Goal: Information Seeking & Learning: Check status

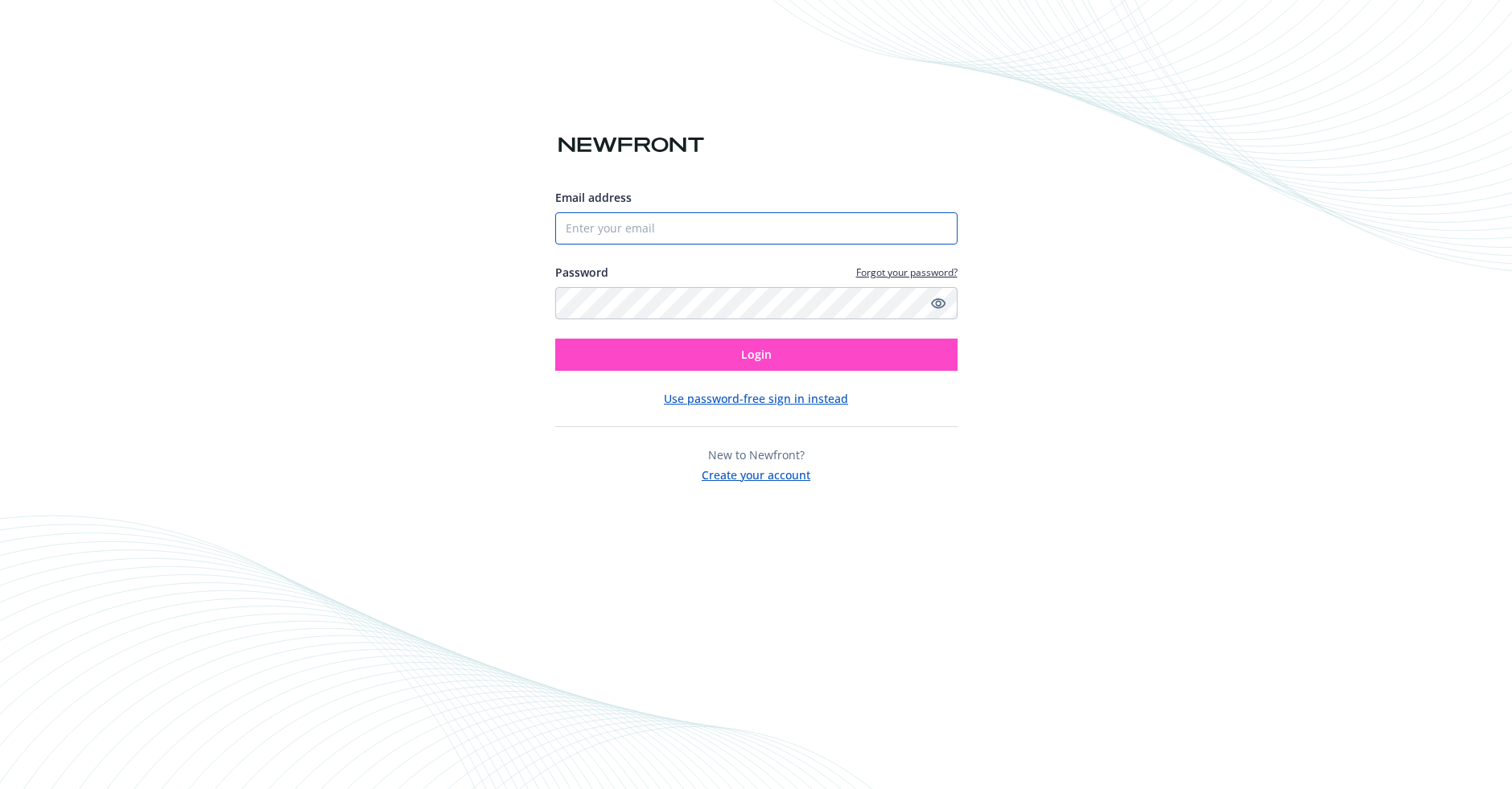
type input "[EMAIL_ADDRESS][DOMAIN_NAME]"
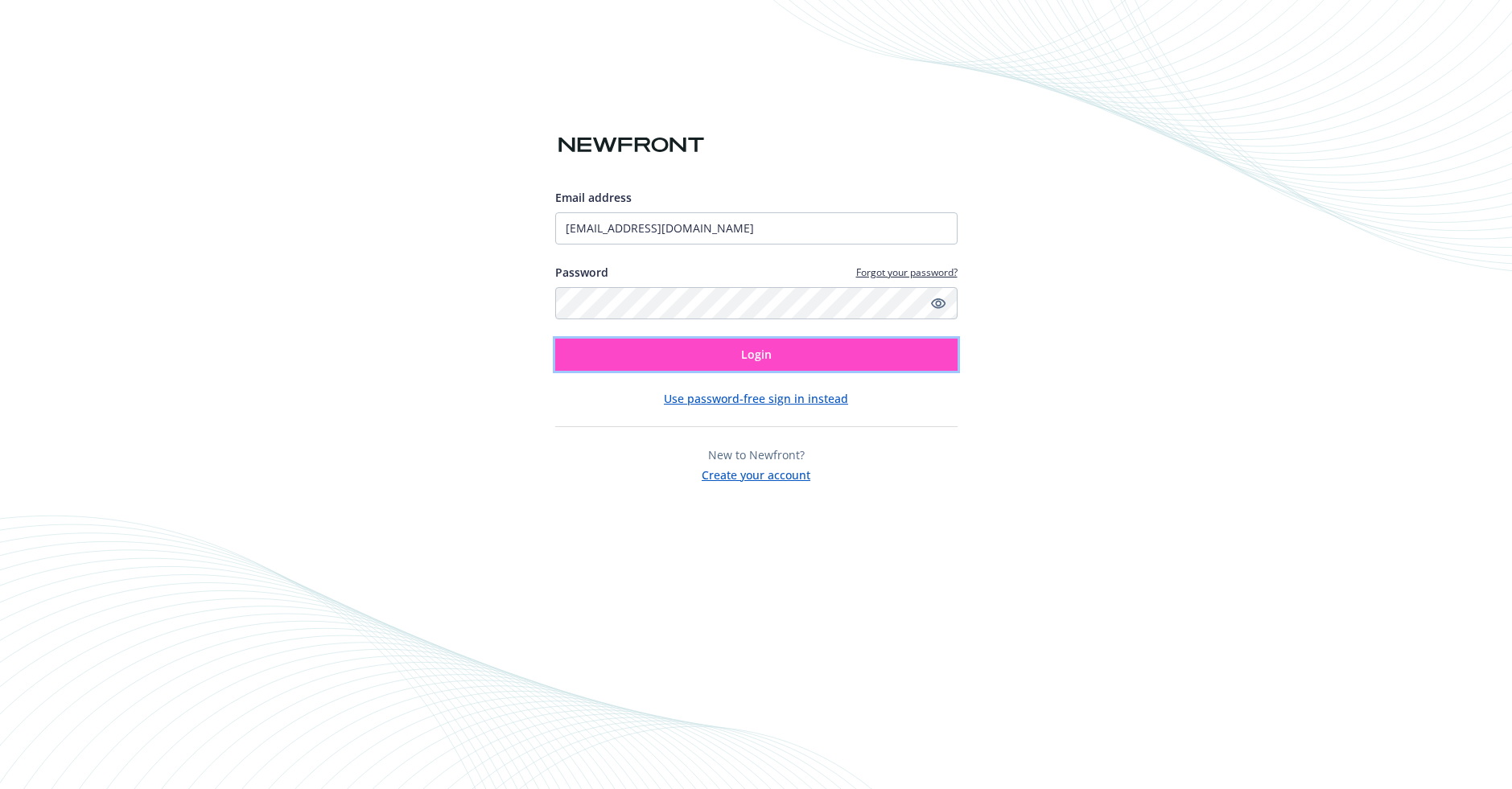
click at [741, 357] on span "Login" at bounding box center [756, 354] width 30 height 15
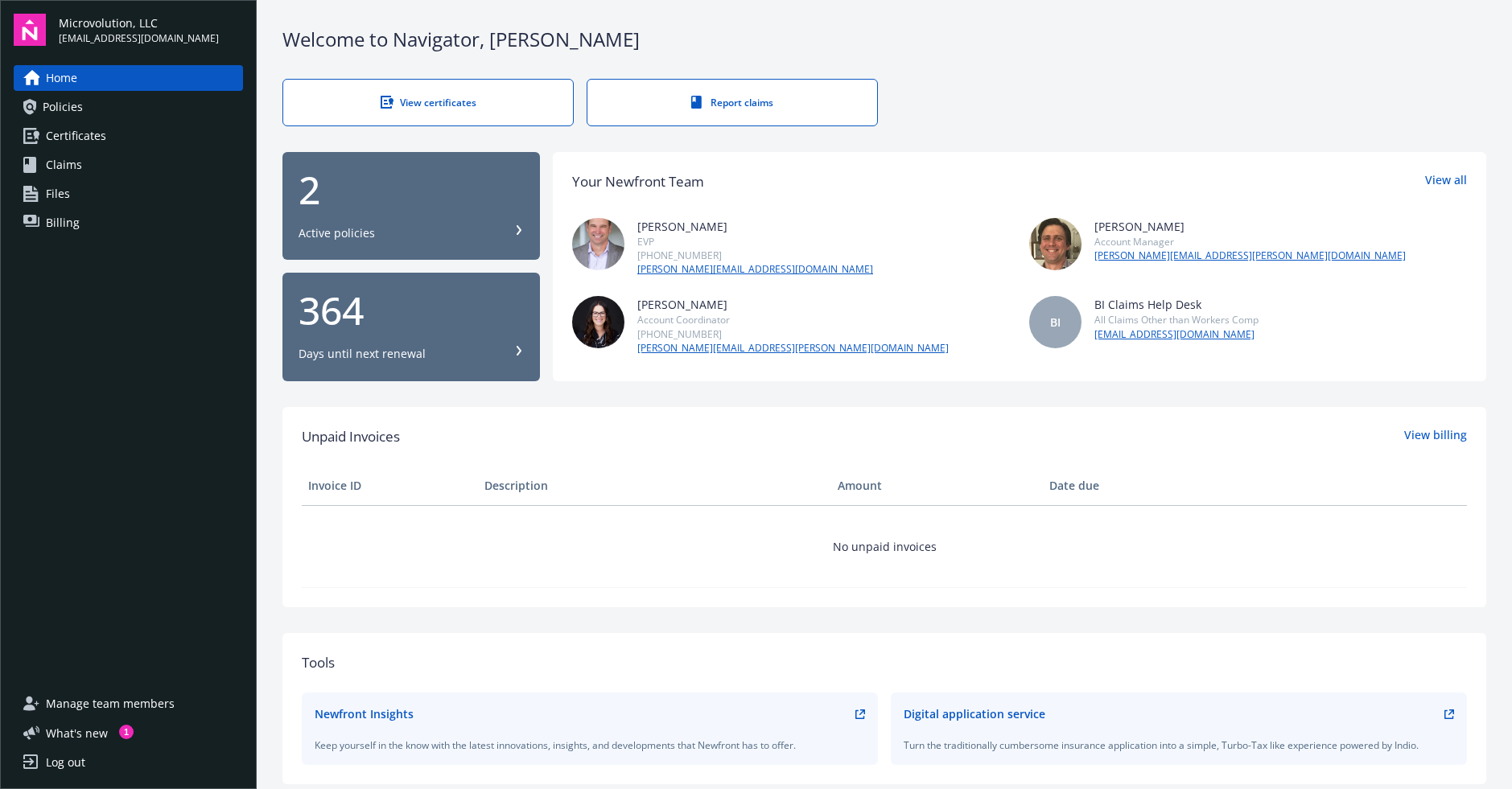
click at [435, 176] on div "2" at bounding box center [411, 189] width 225 height 39
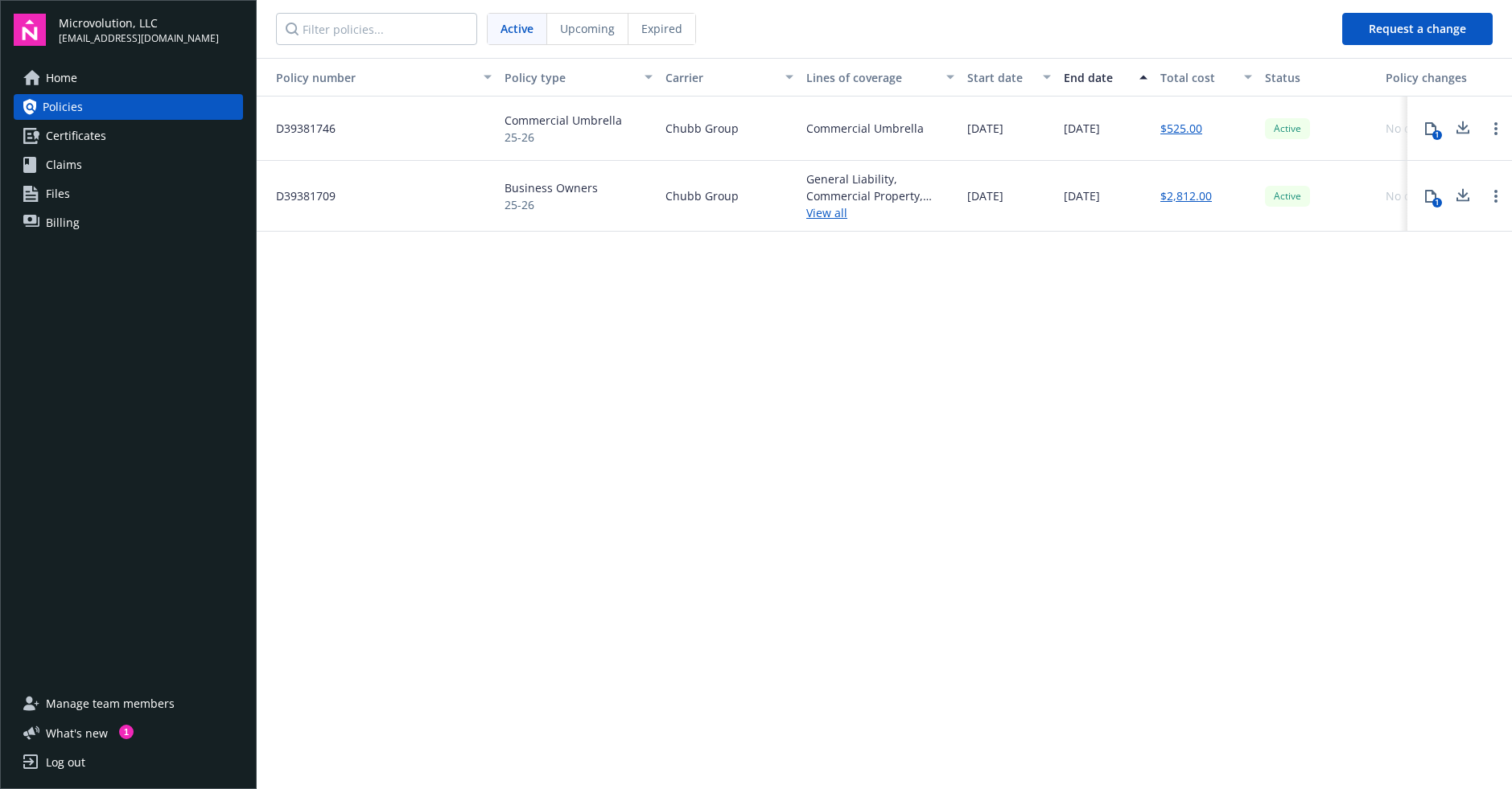
click at [53, 232] on span "Billing" at bounding box center [63, 222] width 34 height 25
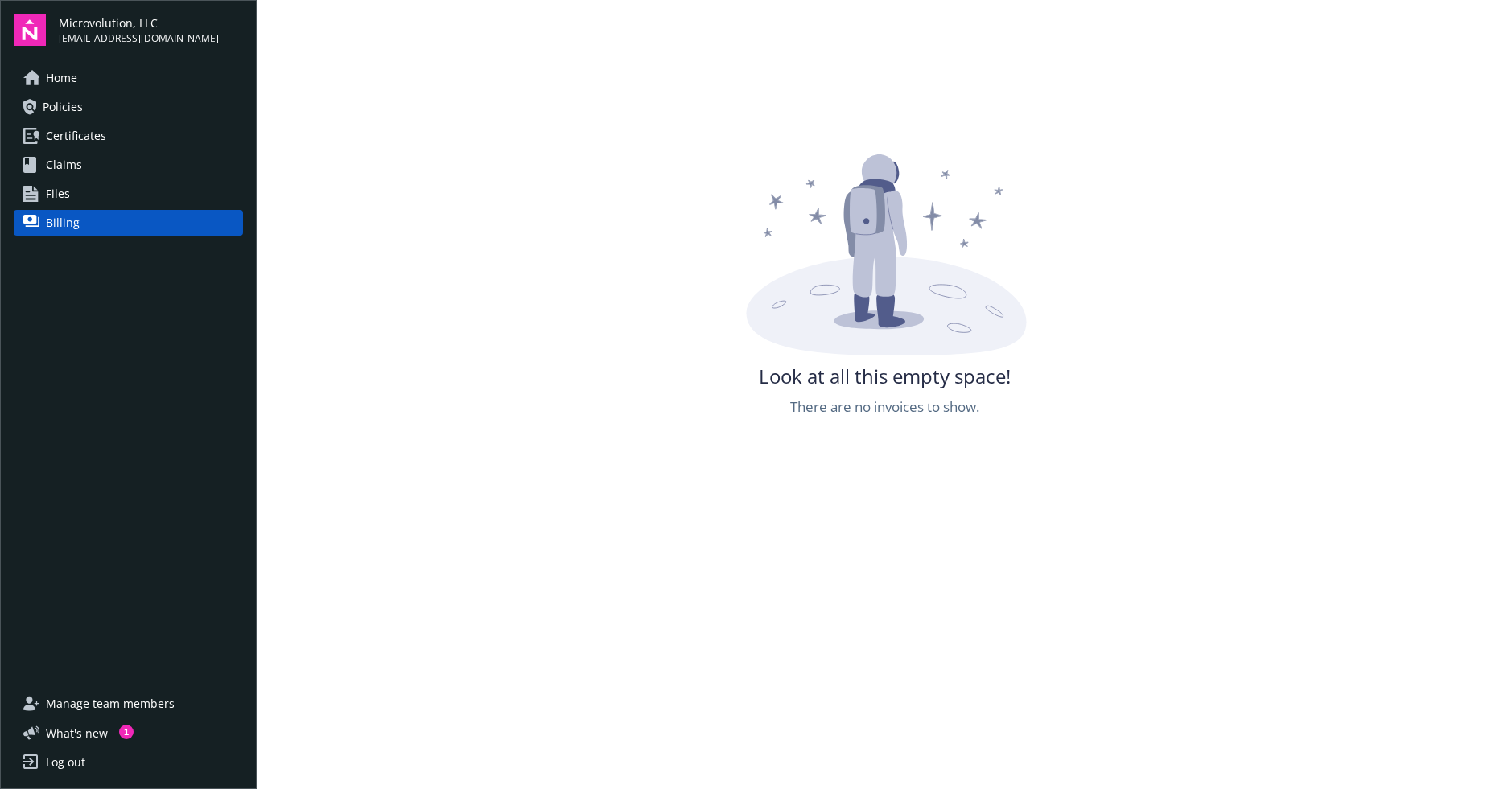
click at [128, 101] on link "Policies" at bounding box center [128, 106] width 229 height 25
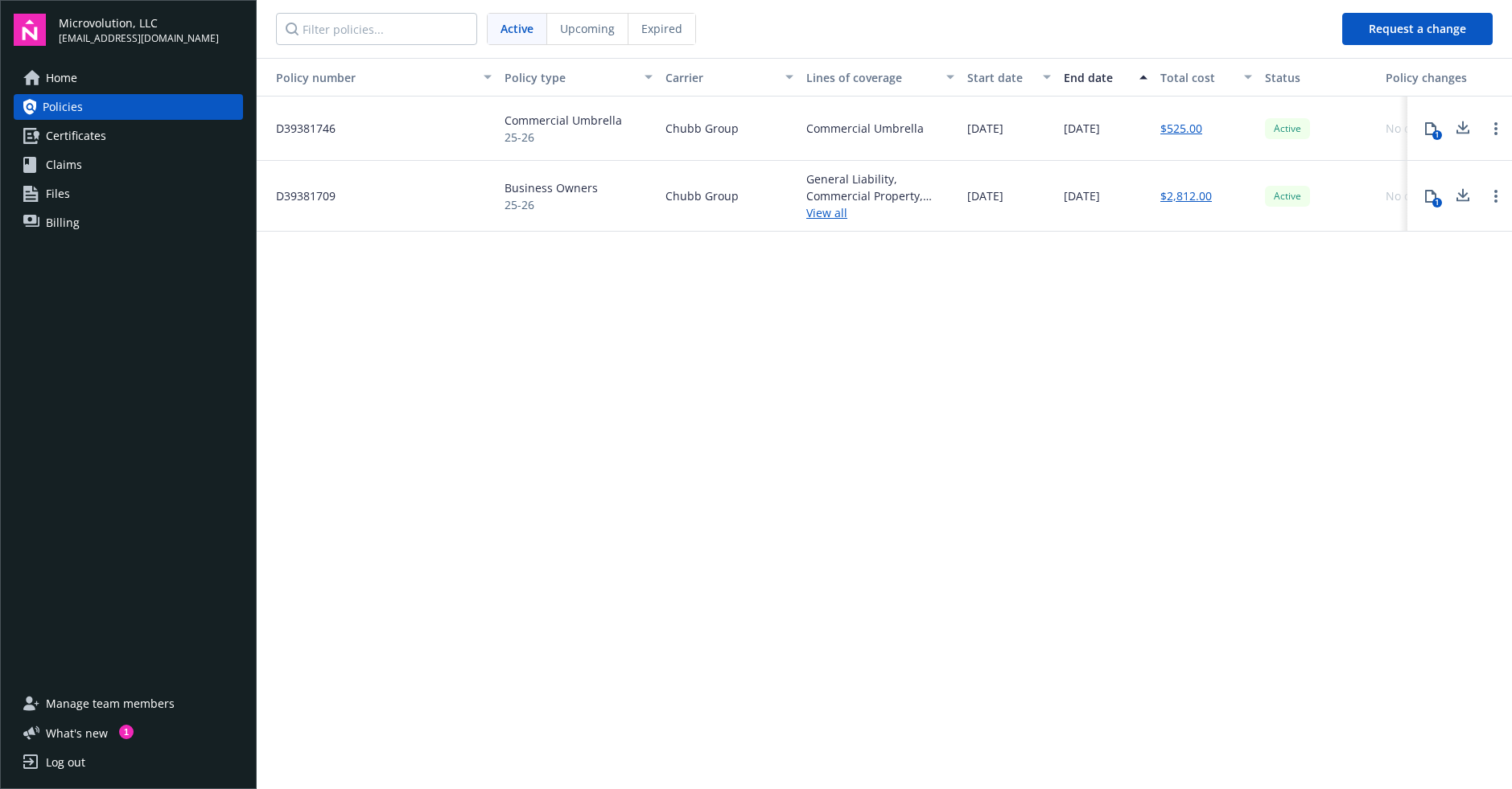
click at [1175, 125] on link "$525.00" at bounding box center [1181, 128] width 41 height 17
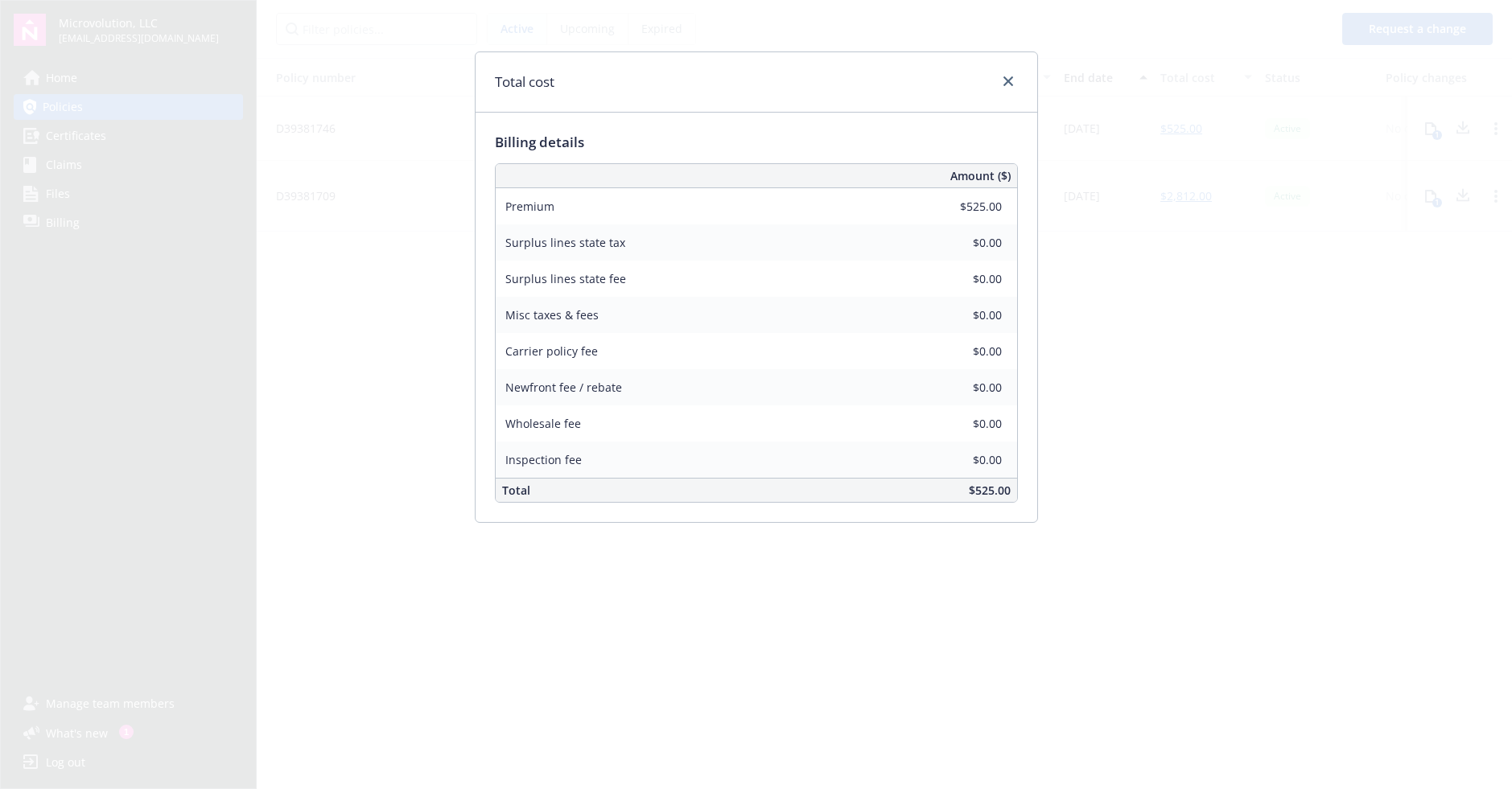
click at [1179, 328] on div "Total cost Billing details Amount ($) Premium $525.00 Surplus lines state tax $…" at bounding box center [756, 394] width 1512 height 789
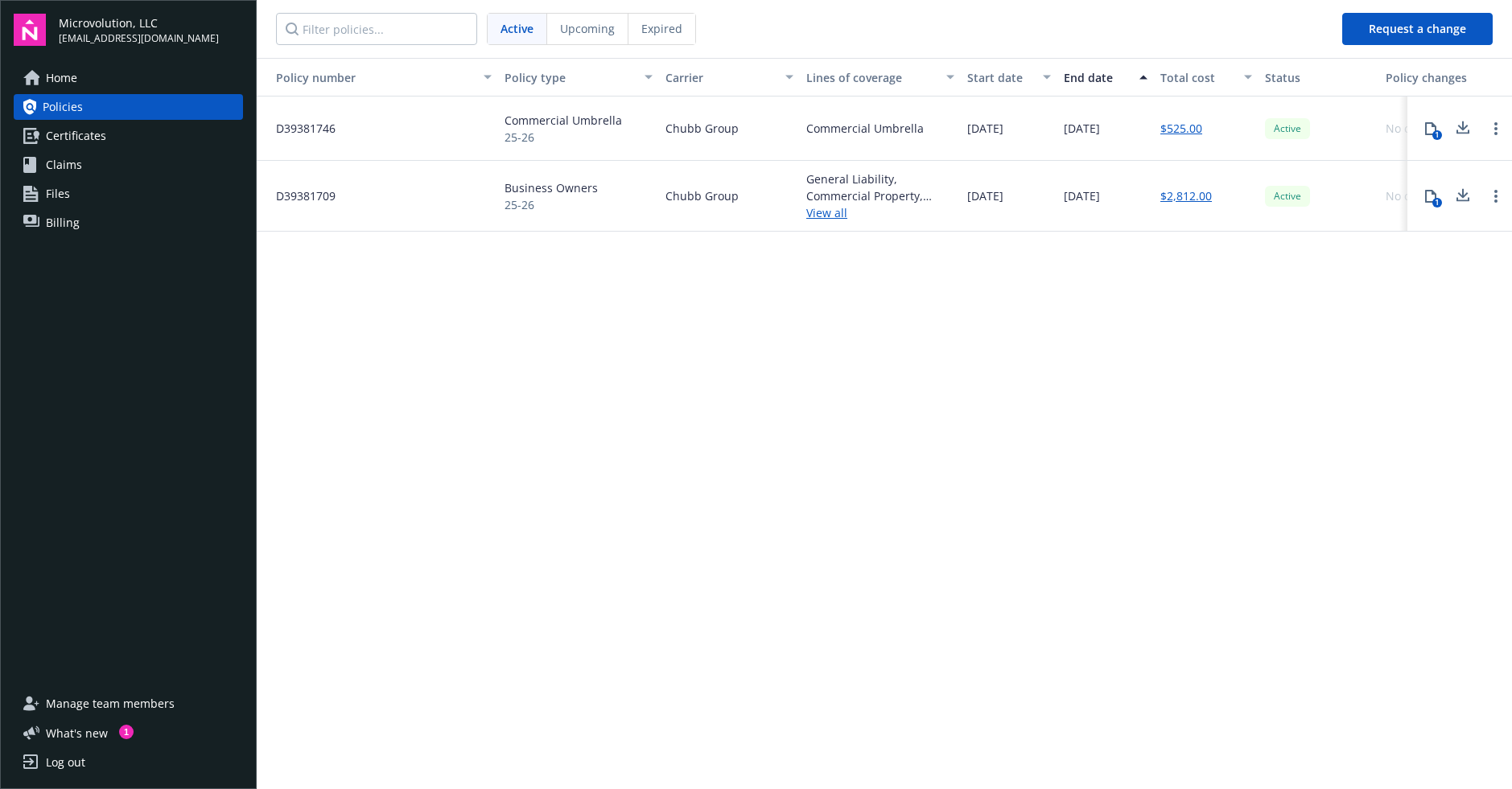
click at [1186, 201] on link "$2,812.00" at bounding box center [1186, 196] width 52 height 17
click at [190, 141] on link "Certificates" at bounding box center [128, 136] width 229 height 25
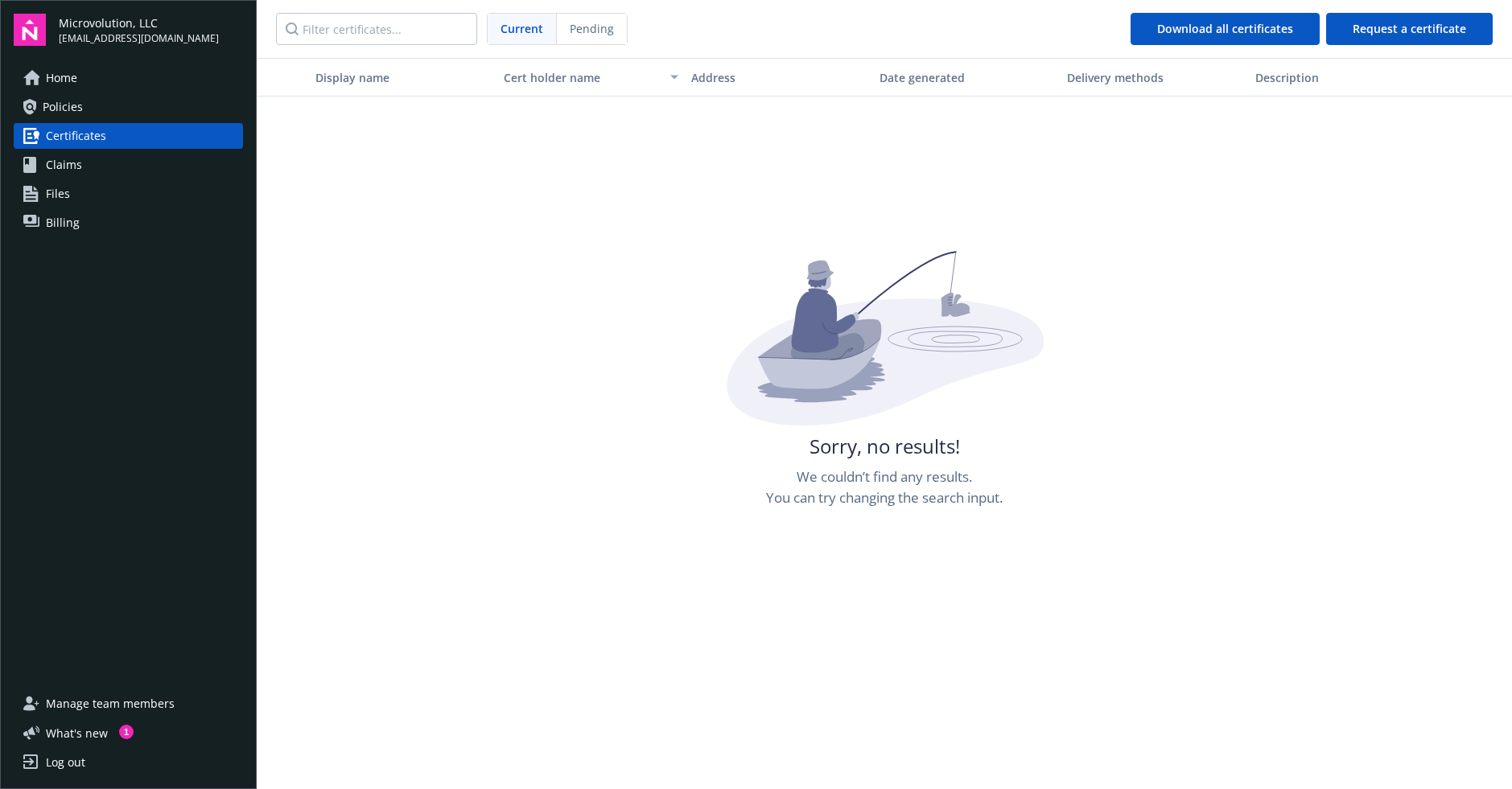
click at [90, 149] on div "Home Policies Certificates Claims Files Billing" at bounding box center [128, 150] width 229 height 170
click at [93, 164] on link "Claims" at bounding box center [128, 164] width 229 height 25
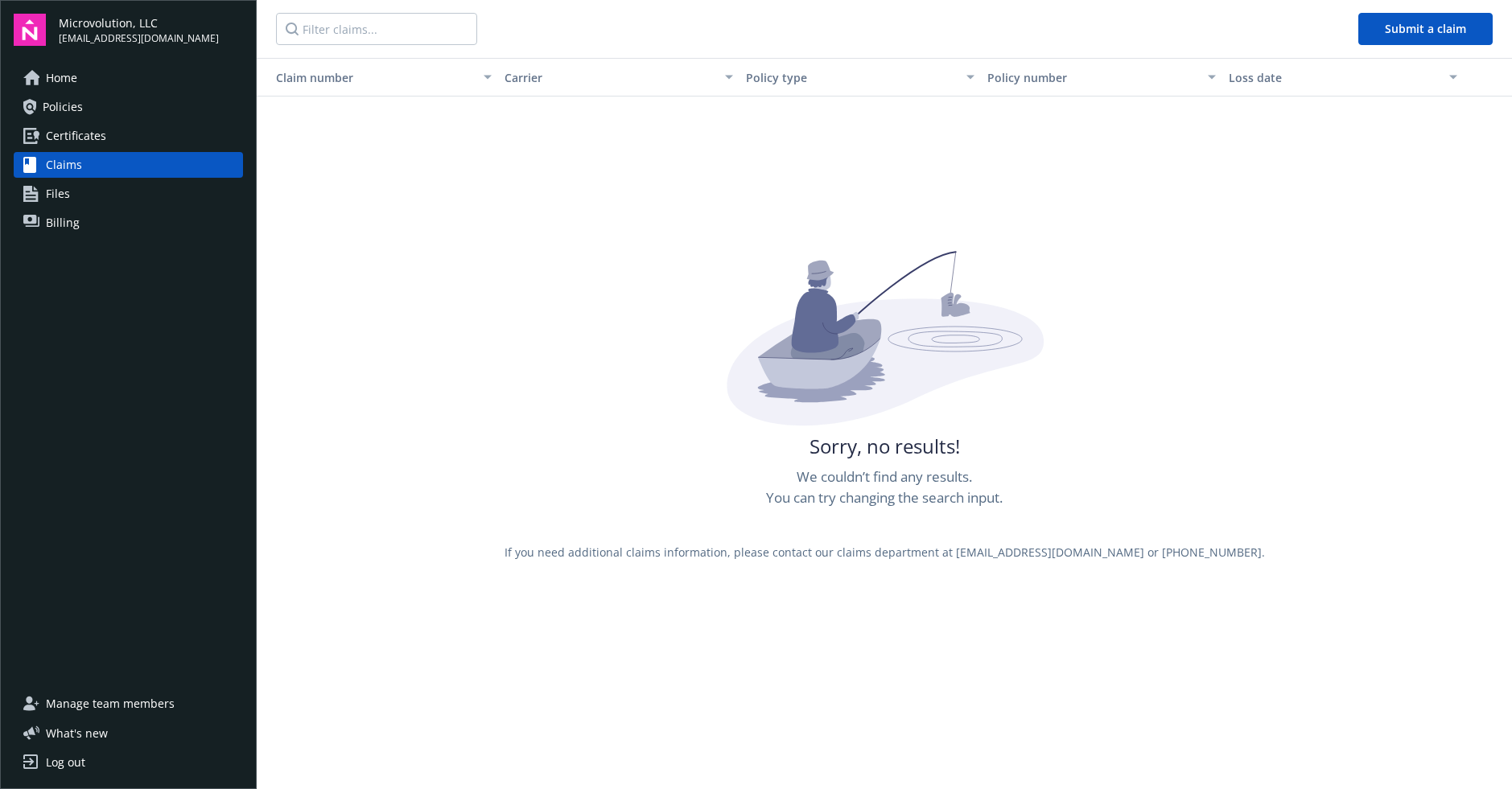
click at [106, 190] on link "Files" at bounding box center [128, 193] width 229 height 25
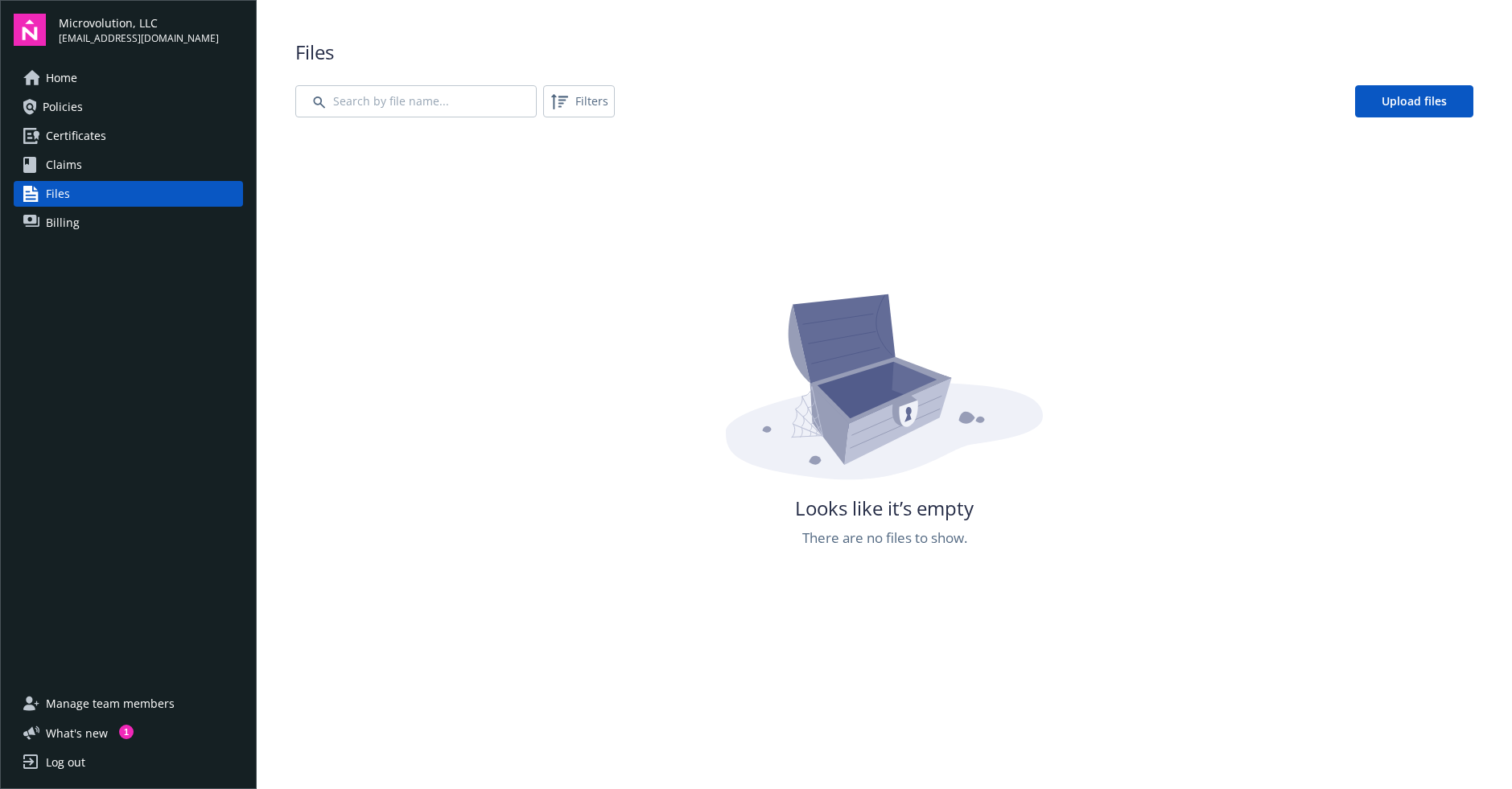
click at [106, 217] on link "Billing" at bounding box center [128, 222] width 229 height 25
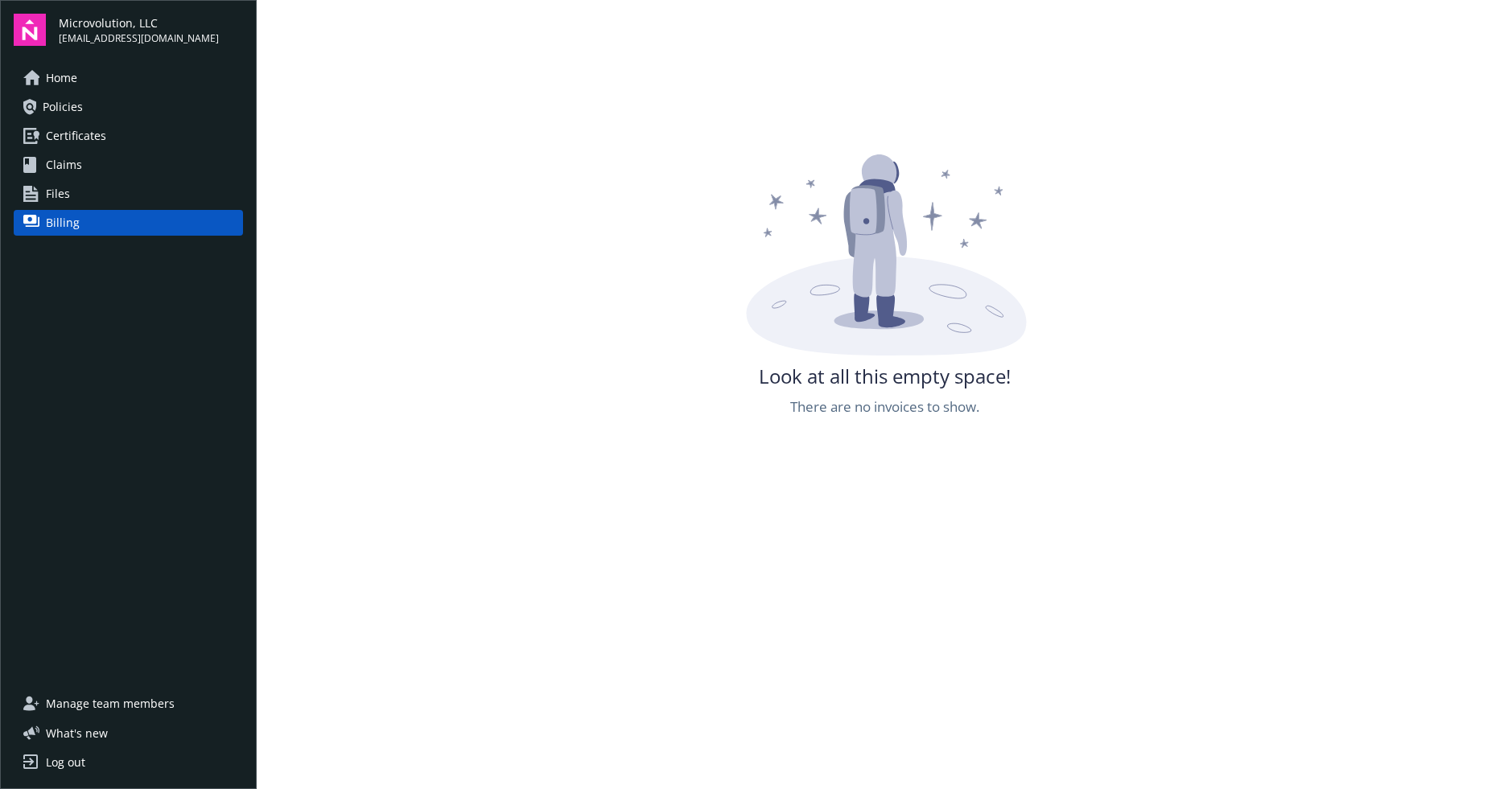
click at [387, 229] on div "Look at all this empty space! There are no invoices to show." at bounding box center [885, 549] width 1256 height 789
